Goal: Task Accomplishment & Management: Manage account settings

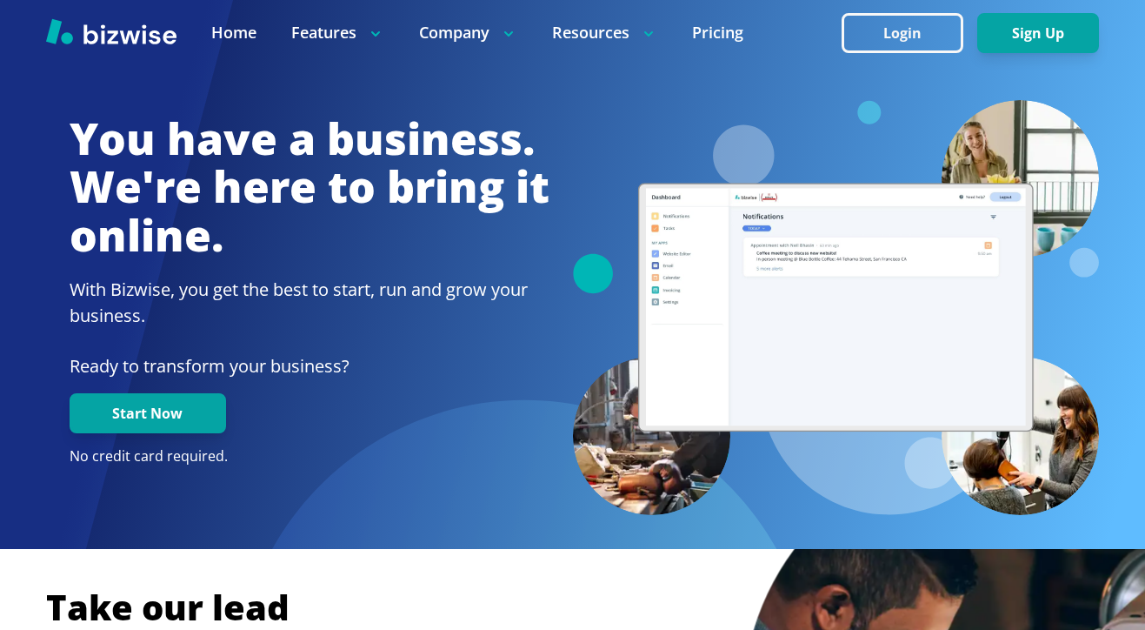
click at [838, 40] on div at bounding box center [572, 32] width 1145 height 65
click at [857, 39] on button "Login" at bounding box center [903, 33] width 122 height 40
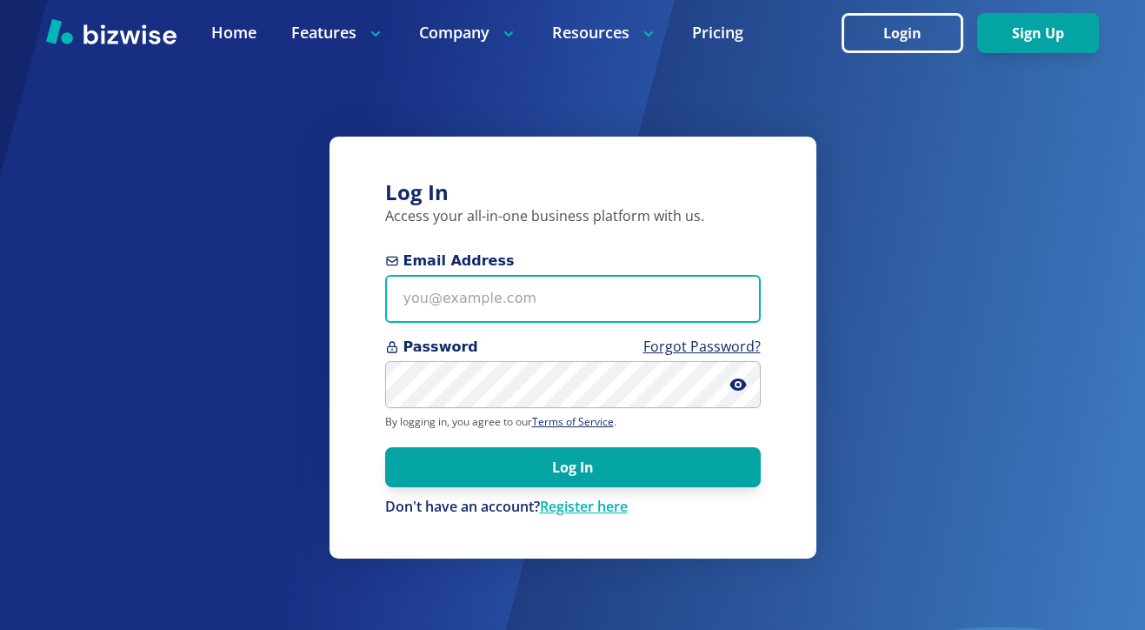
click at [533, 304] on input "Email Address" at bounding box center [573, 299] width 376 height 48
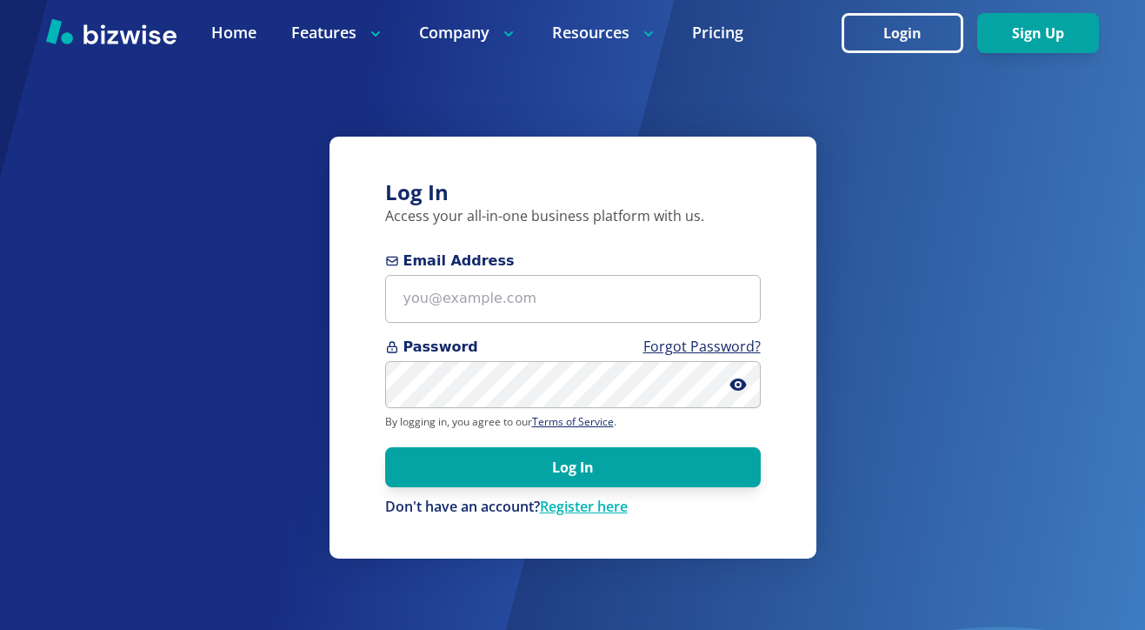
click at [558, 338] on span "Password Forgot Password?" at bounding box center [573, 347] width 376 height 21
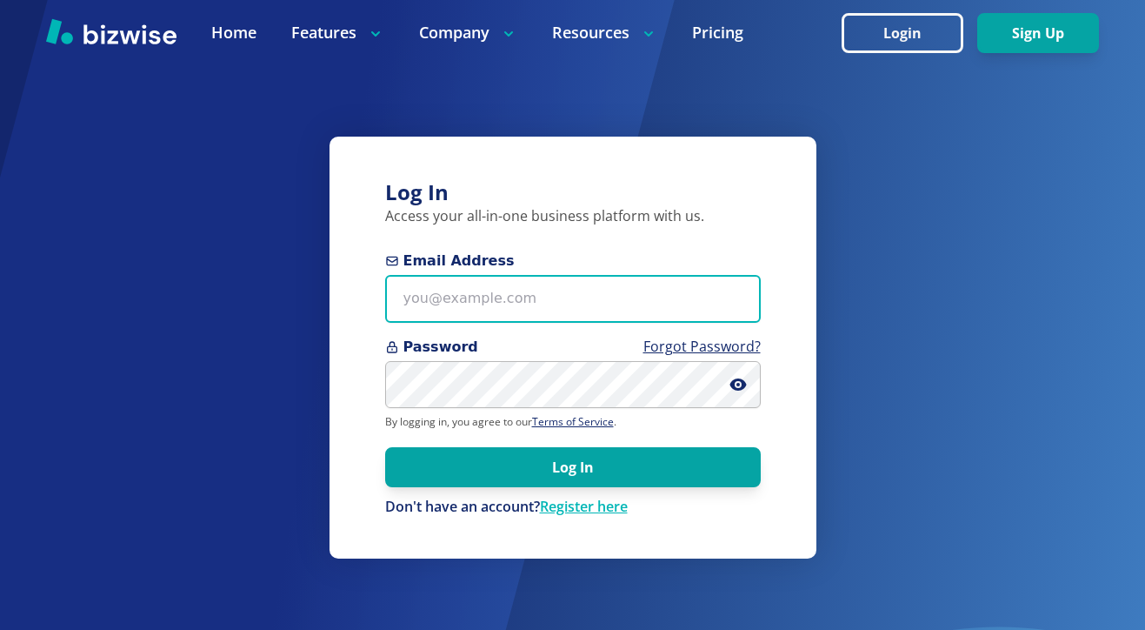
click at [567, 310] on input "Email Address" at bounding box center [573, 299] width 376 height 48
paste input "[EMAIL_ADDRESS][DOMAIN_NAME]"
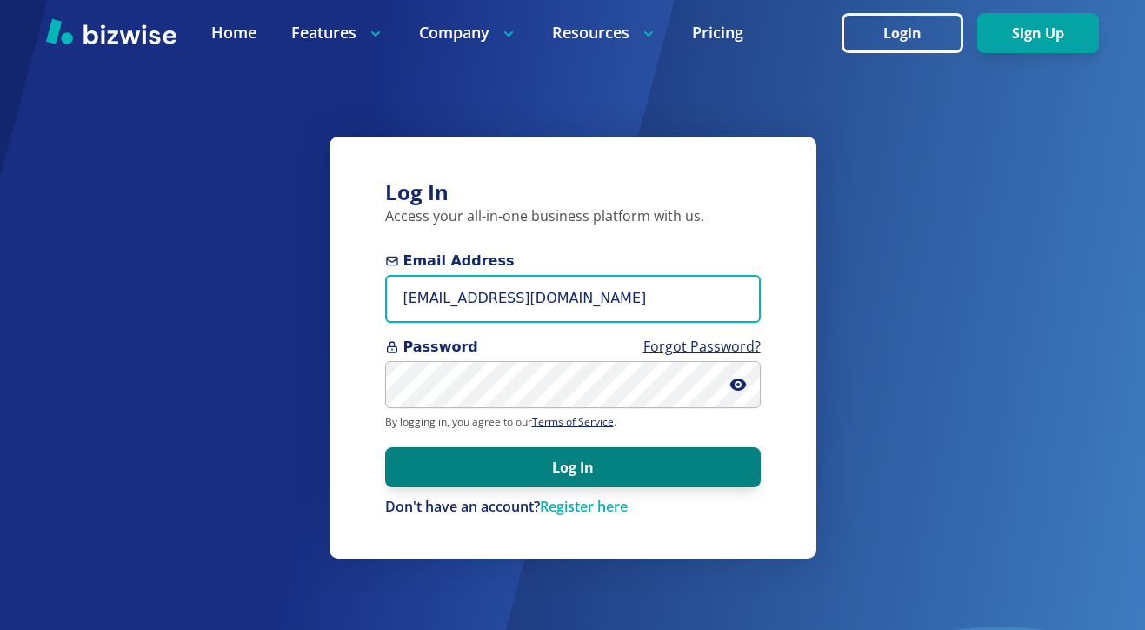
type input "[EMAIL_ADDRESS][DOMAIN_NAME]"
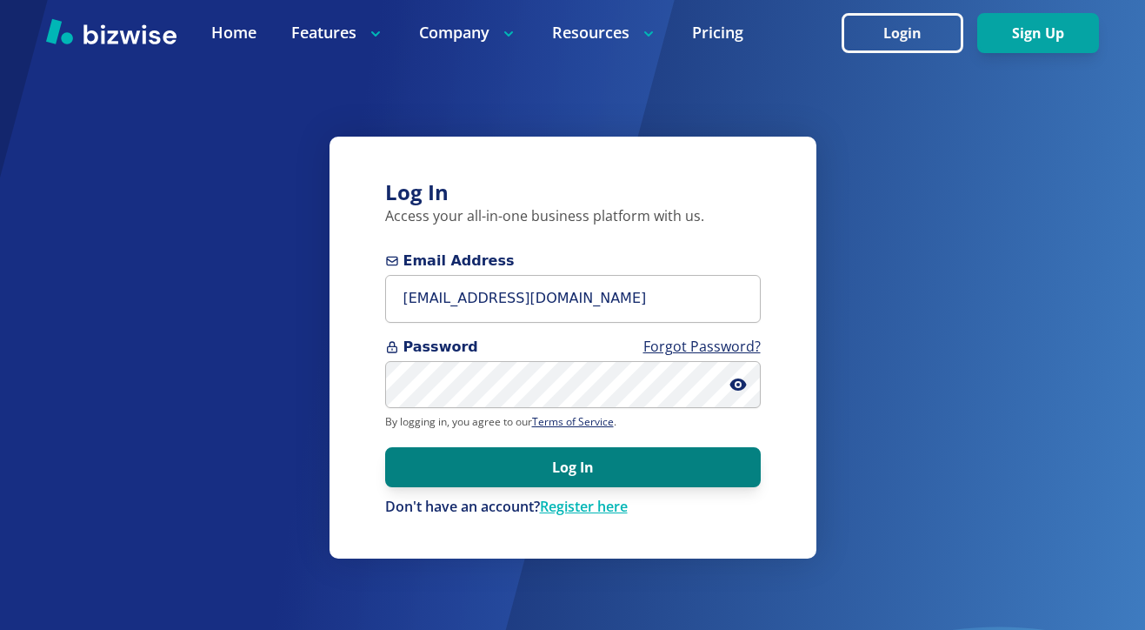
click at [538, 457] on button "Log In" at bounding box center [573, 467] width 376 height 40
